Goal: Obtain resource: Download file/media

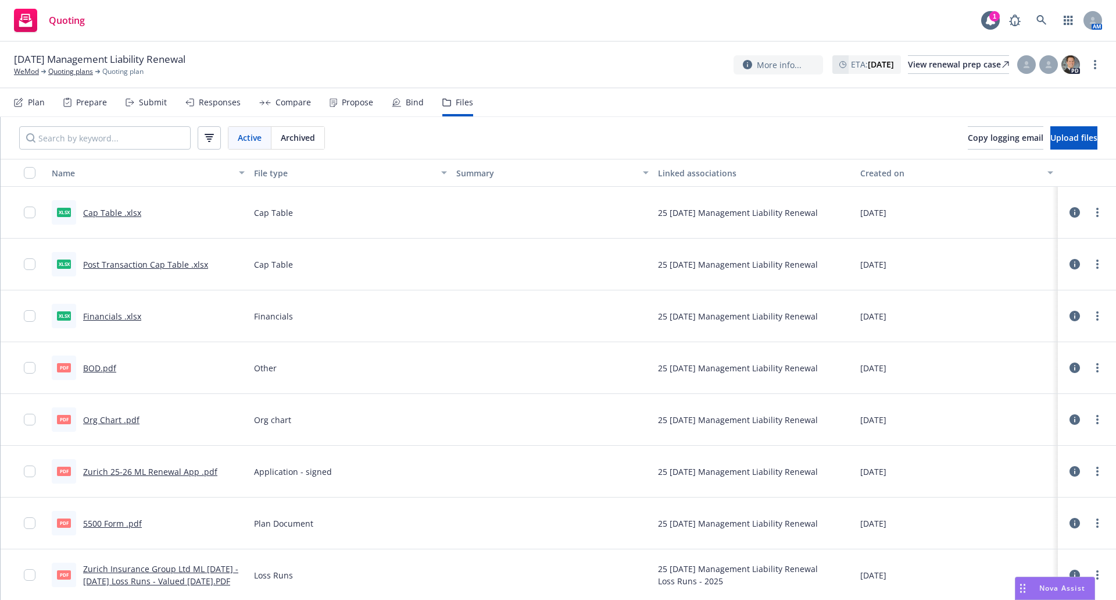
scroll to position [53, 0]
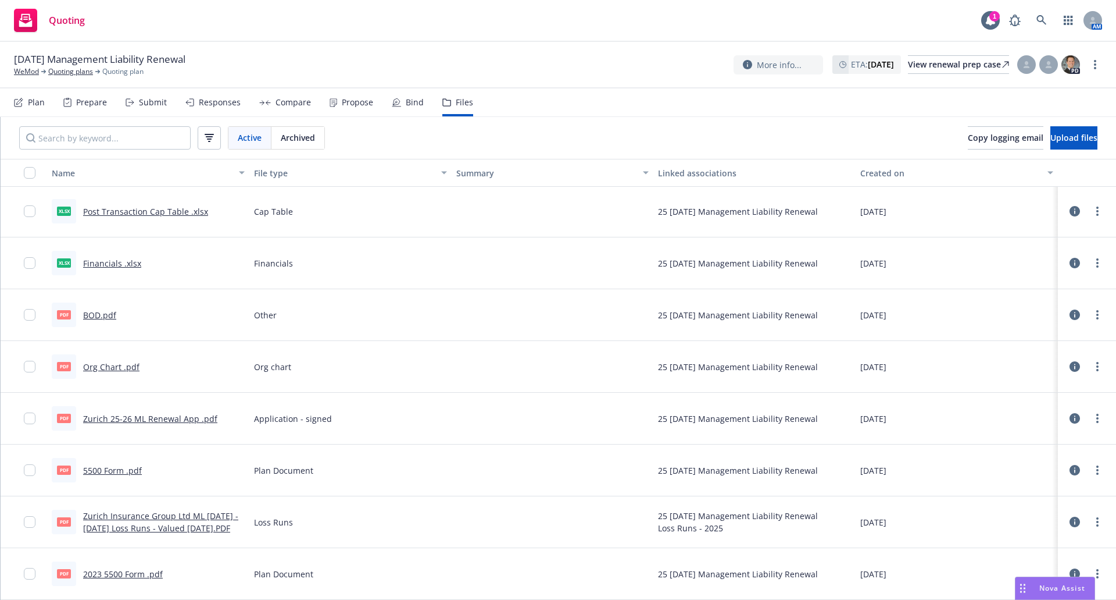
click at [132, 517] on link "Zurich Insurance Group Ltd ML [DATE] - [DATE] Loss Runs - Valued [DATE].PDF" at bounding box center [160, 521] width 155 height 23
